Goal: Obtain resource: Download file/media

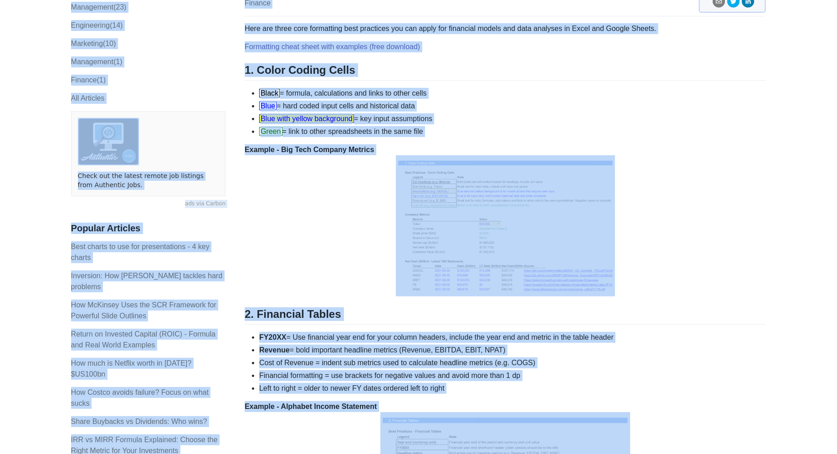
scroll to position [127, 0]
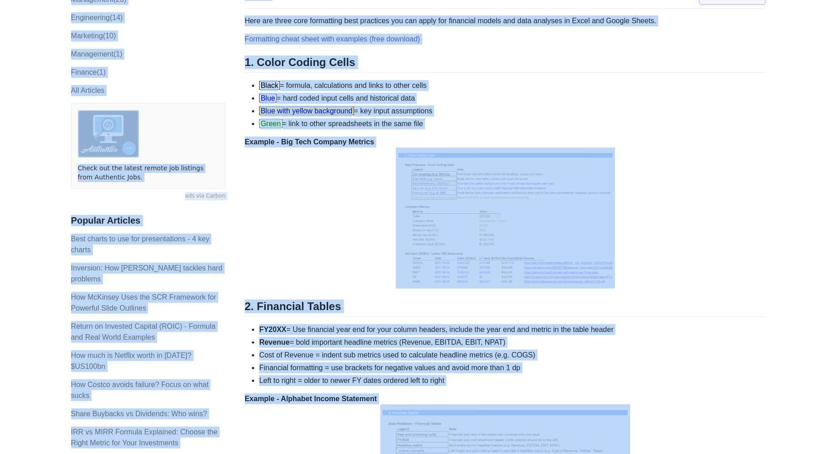
drag, startPoint x: 237, startPoint y: 69, endPoint x: 645, endPoint y: 339, distance: 489.8
click at [645, 339] on div "Topics product (28) finance (28) management (23) engineering (14) marketing (10…" at bounding box center [418, 454] width 695 height 1053
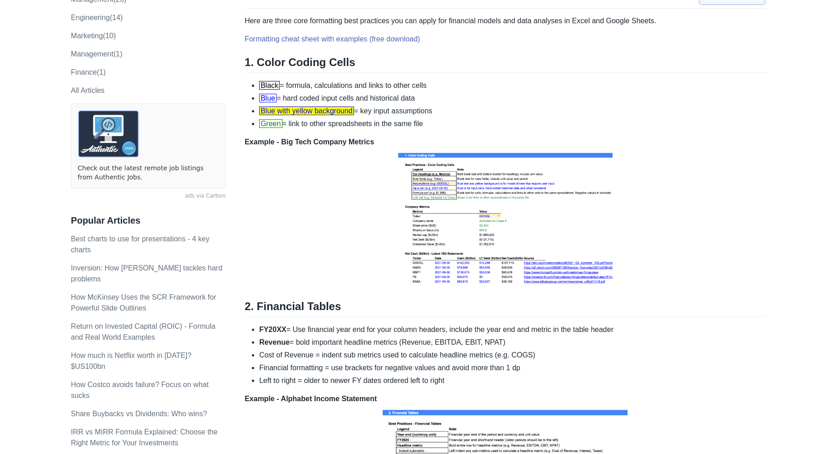
click at [692, 327] on li "FY20XX = Use financial year end for your column headers, include the year end a…" at bounding box center [512, 329] width 507 height 11
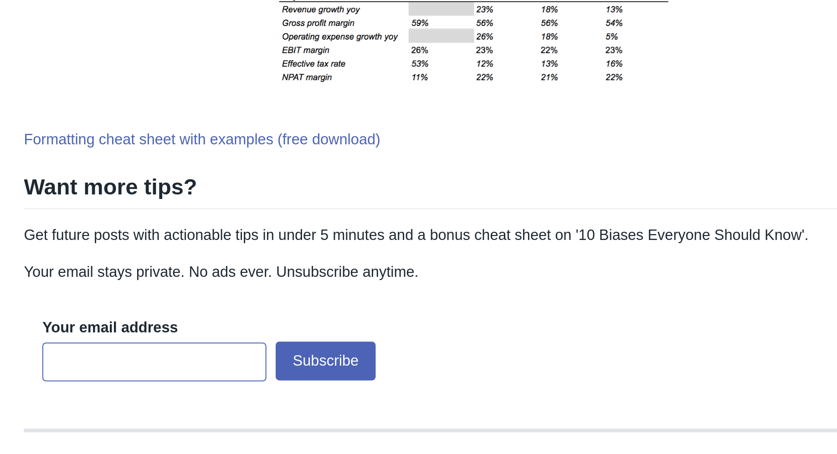
scroll to position [624, 0]
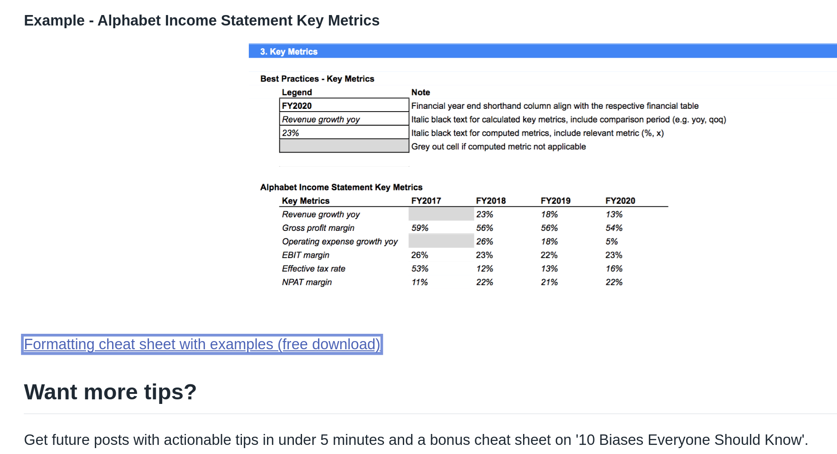
click at [372, 302] on link "Formatting cheat sheet with examples (free download)" at bounding box center [332, 300] width 175 height 8
